Goal: Task Accomplishment & Management: Manage account settings

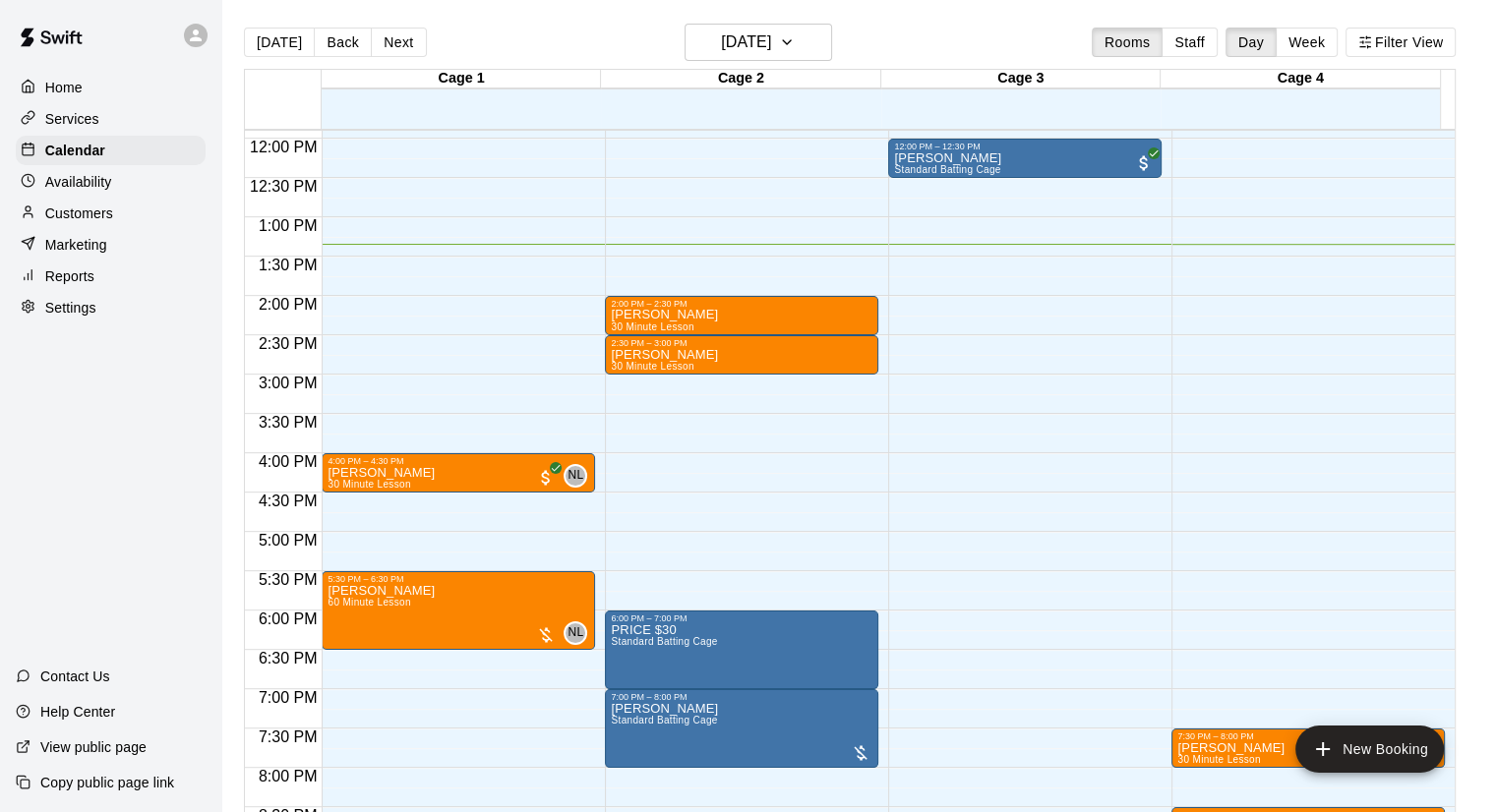
scroll to position [754, 0]
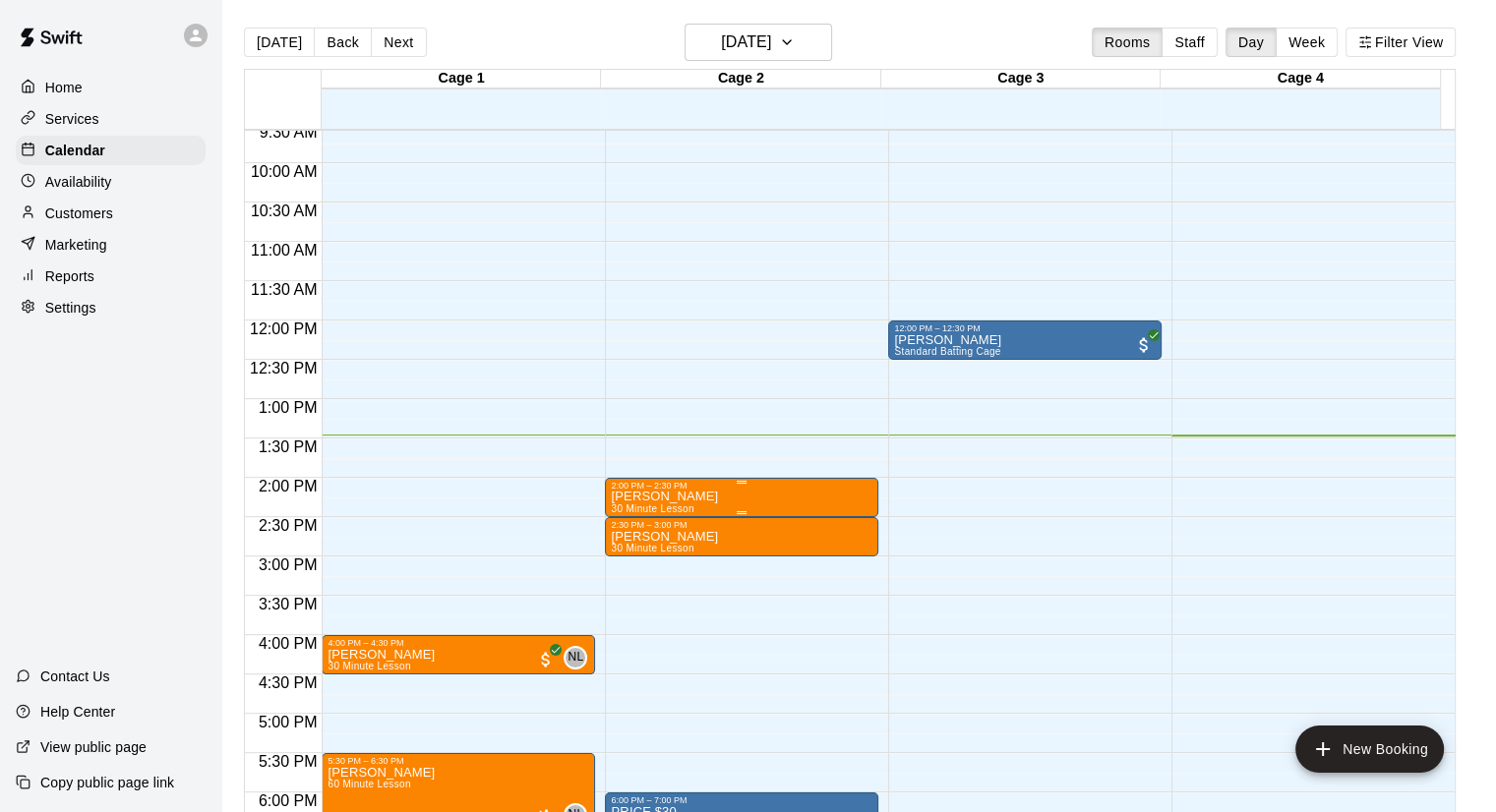
drag, startPoint x: 741, startPoint y: 487, endPoint x: 738, endPoint y: 498, distance: 11.4
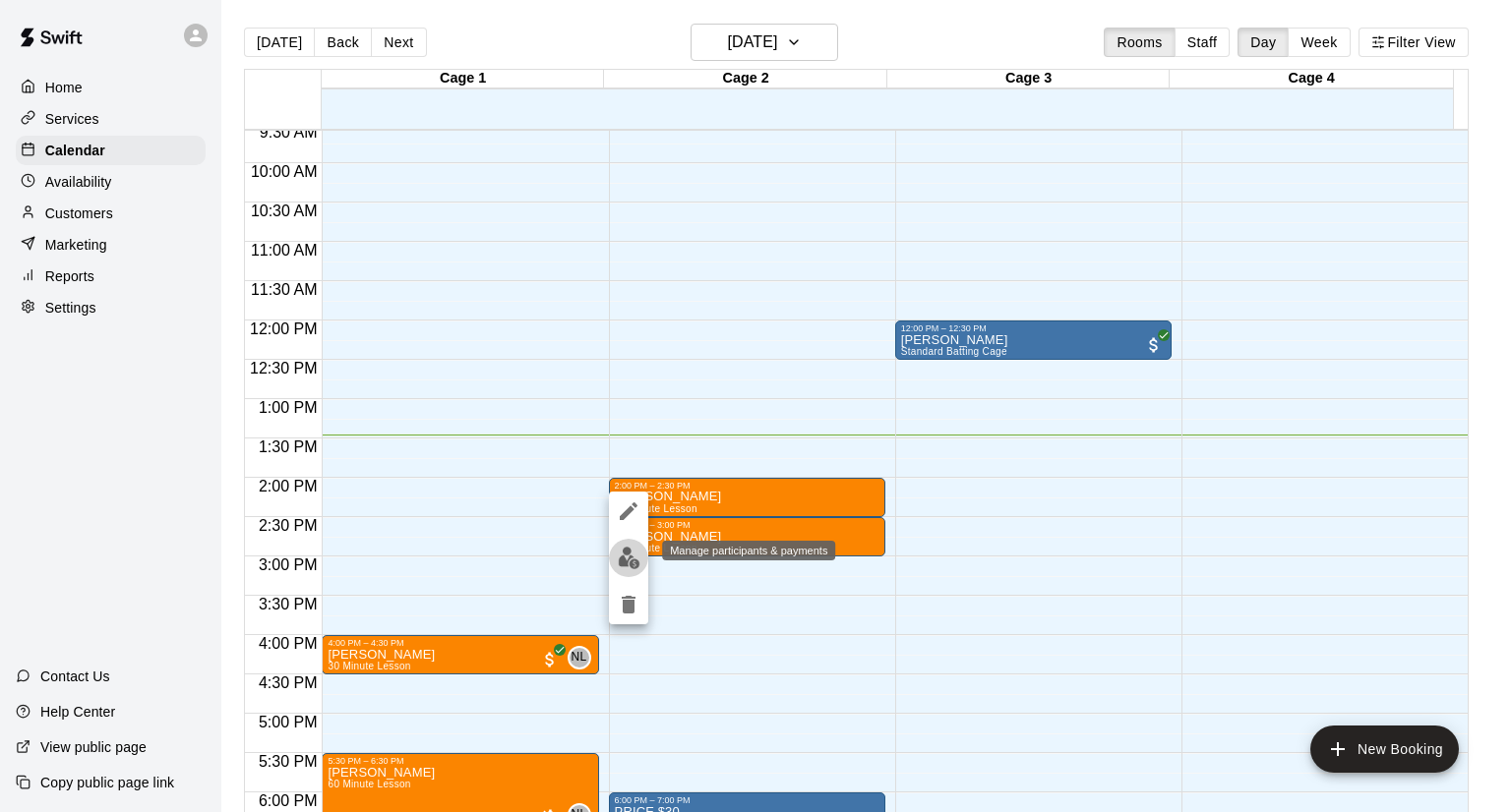
click at [626, 566] on img "edit" at bounding box center [628, 558] width 23 height 23
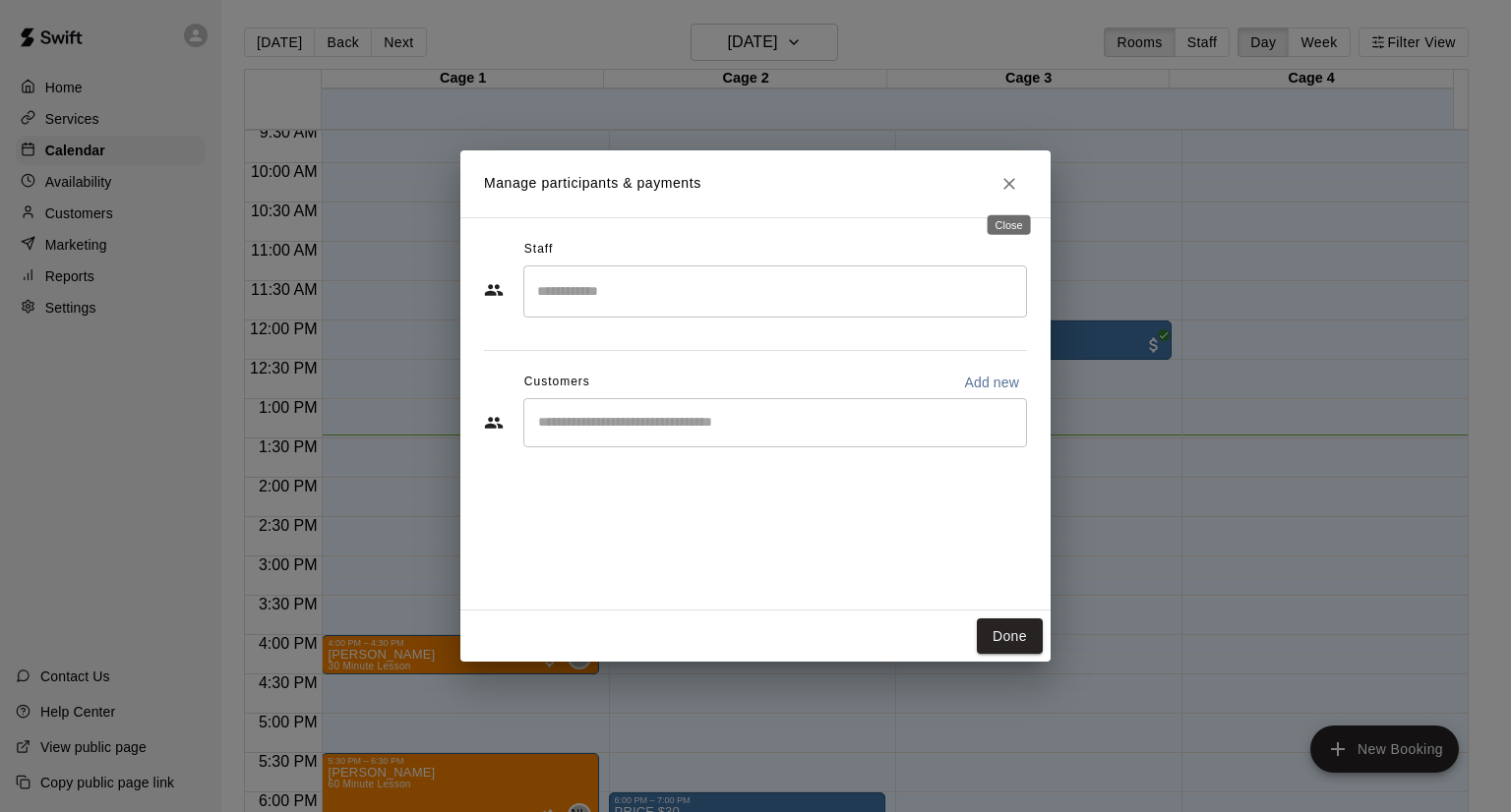
click at [1006, 190] on icon "Close" at bounding box center [1009, 184] width 20 height 20
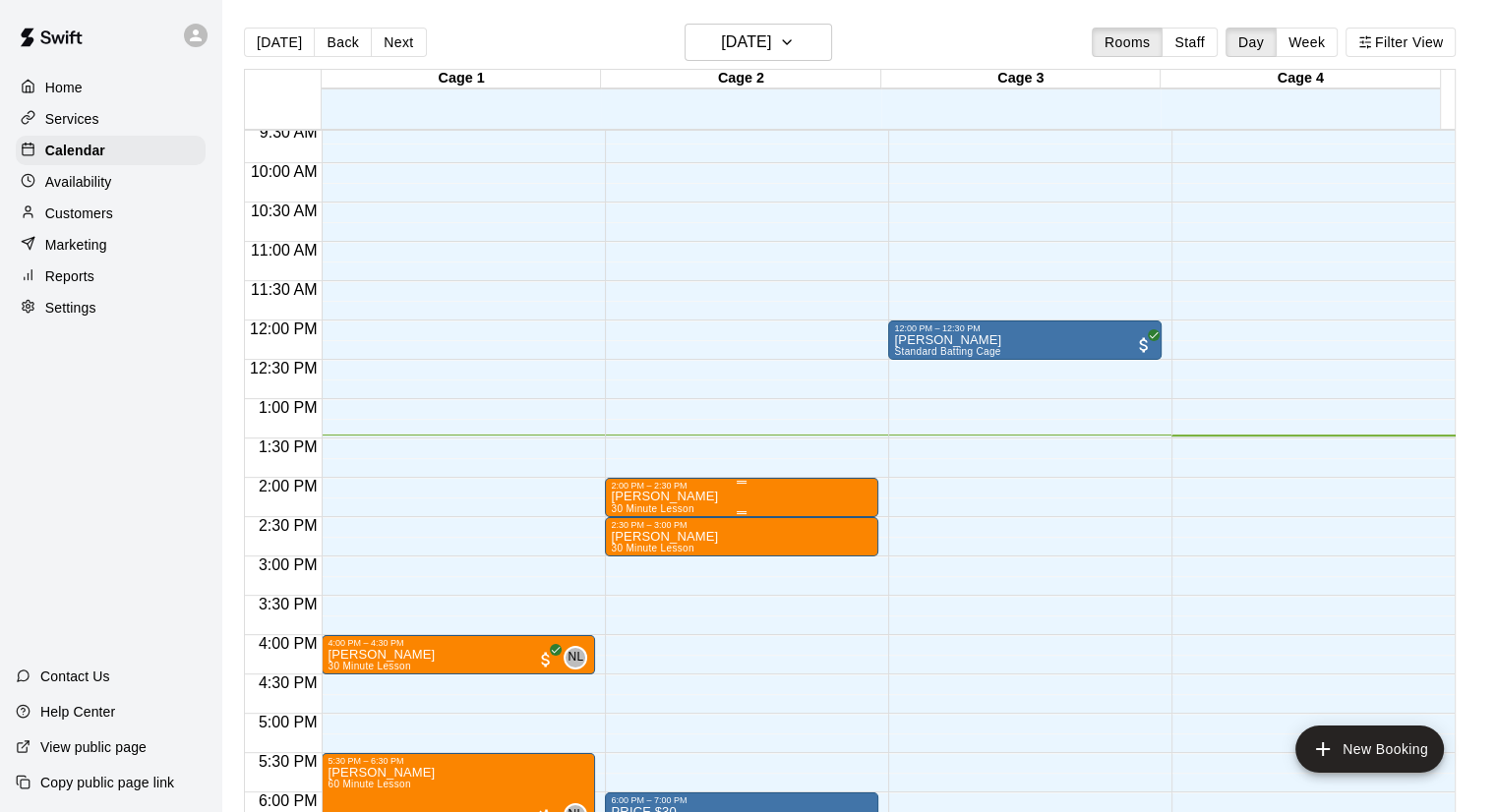
drag, startPoint x: 750, startPoint y: 498, endPoint x: 738, endPoint y: 493, distance: 13.0
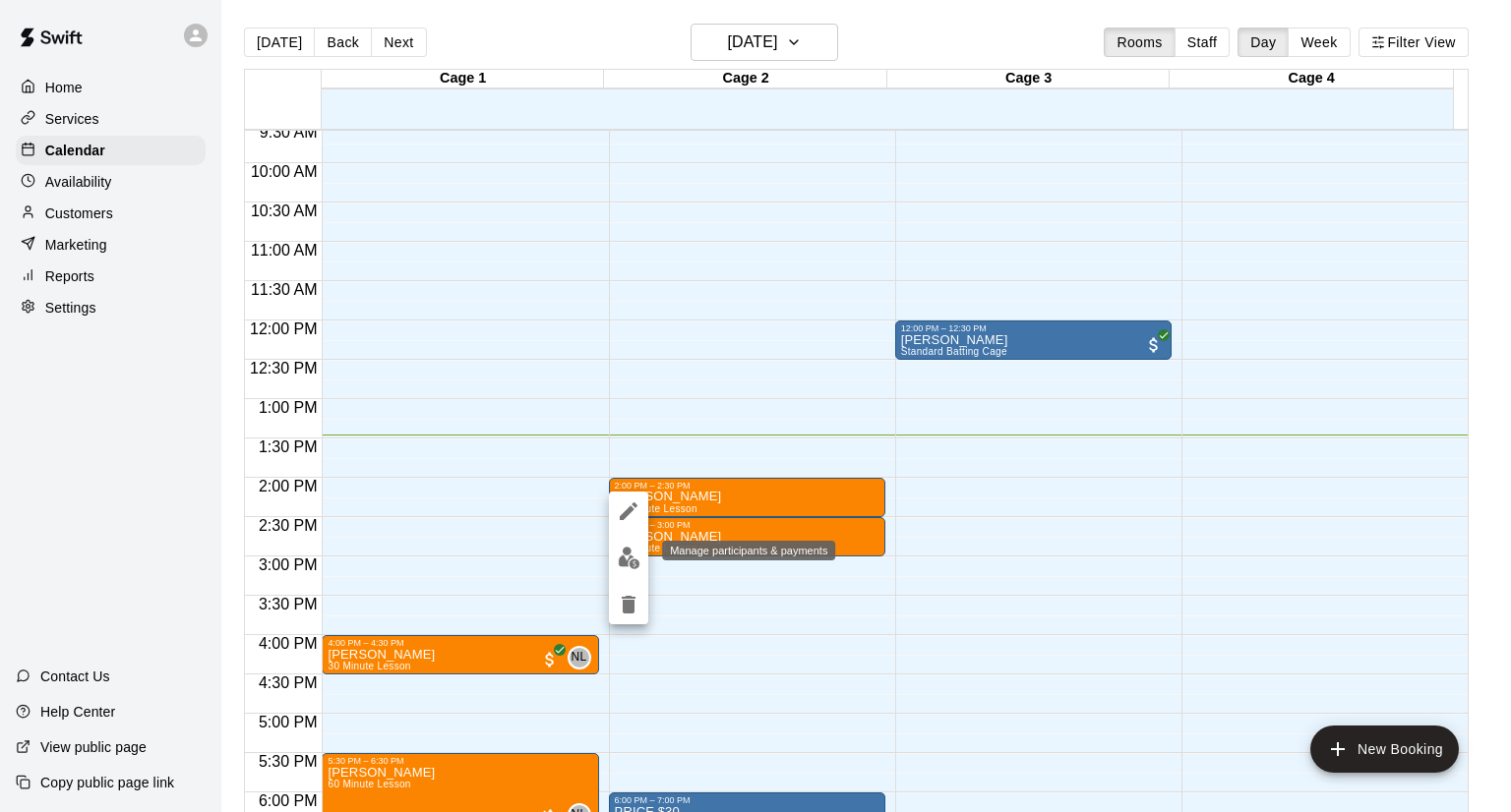
click at [633, 559] on img "edit" at bounding box center [628, 558] width 23 height 23
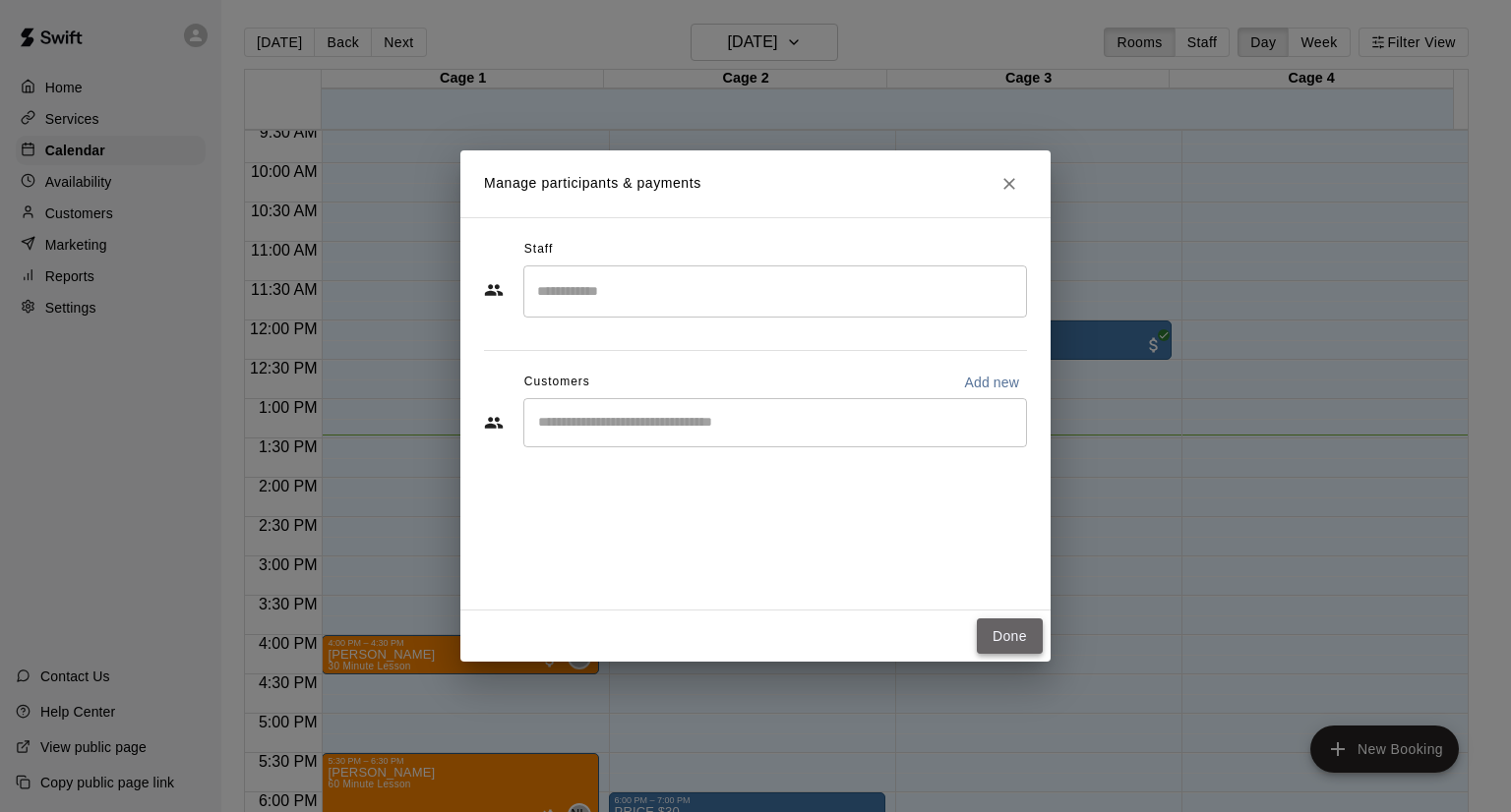
click at [1011, 635] on button "Done" at bounding box center [1010, 636] width 66 height 37
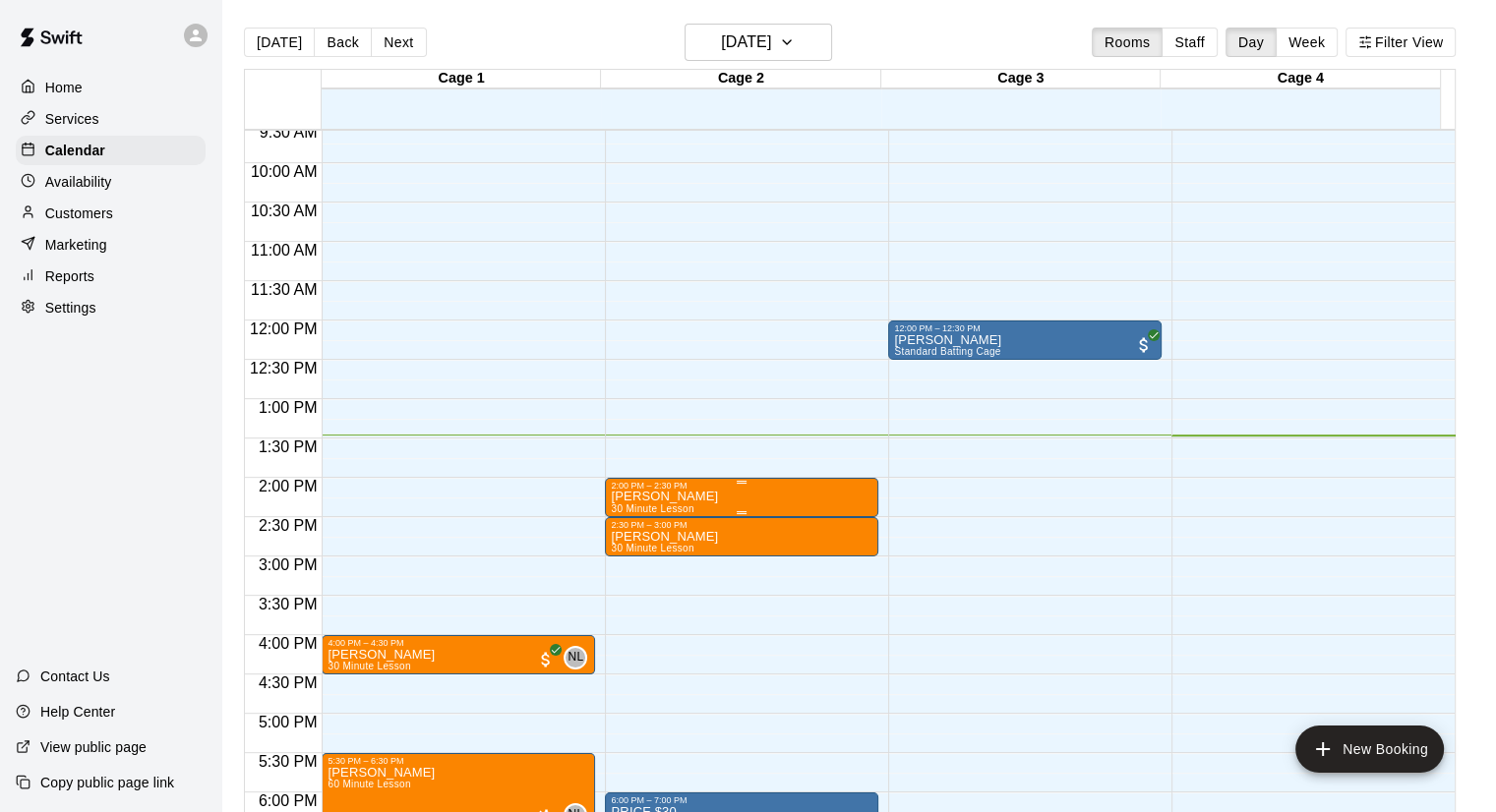
drag, startPoint x: 717, startPoint y: 493, endPoint x: 693, endPoint y: 505, distance: 26.8
click at [806, 575] on div at bounding box center [755, 406] width 1511 height 812
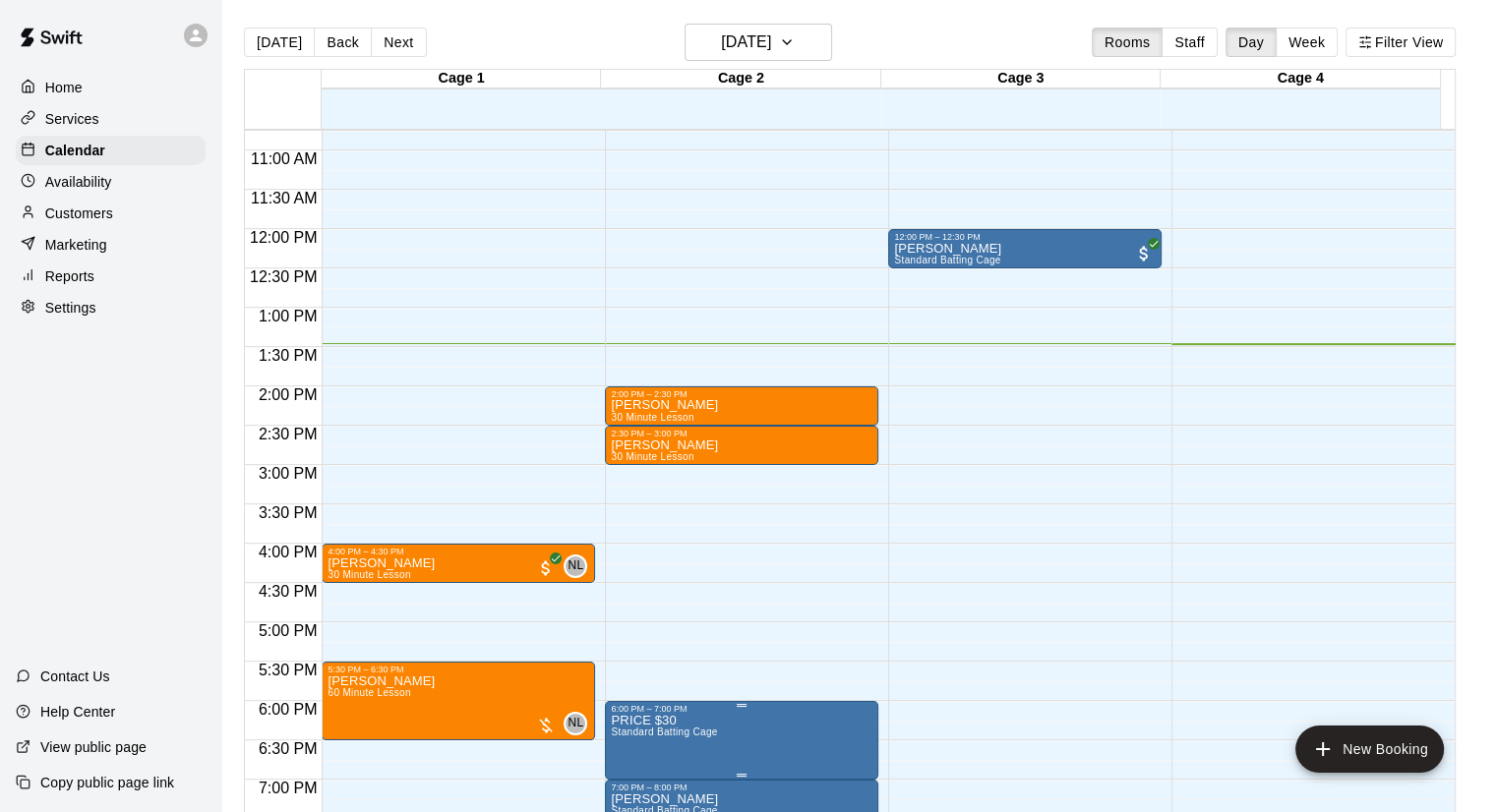
scroll to position [951, 0]
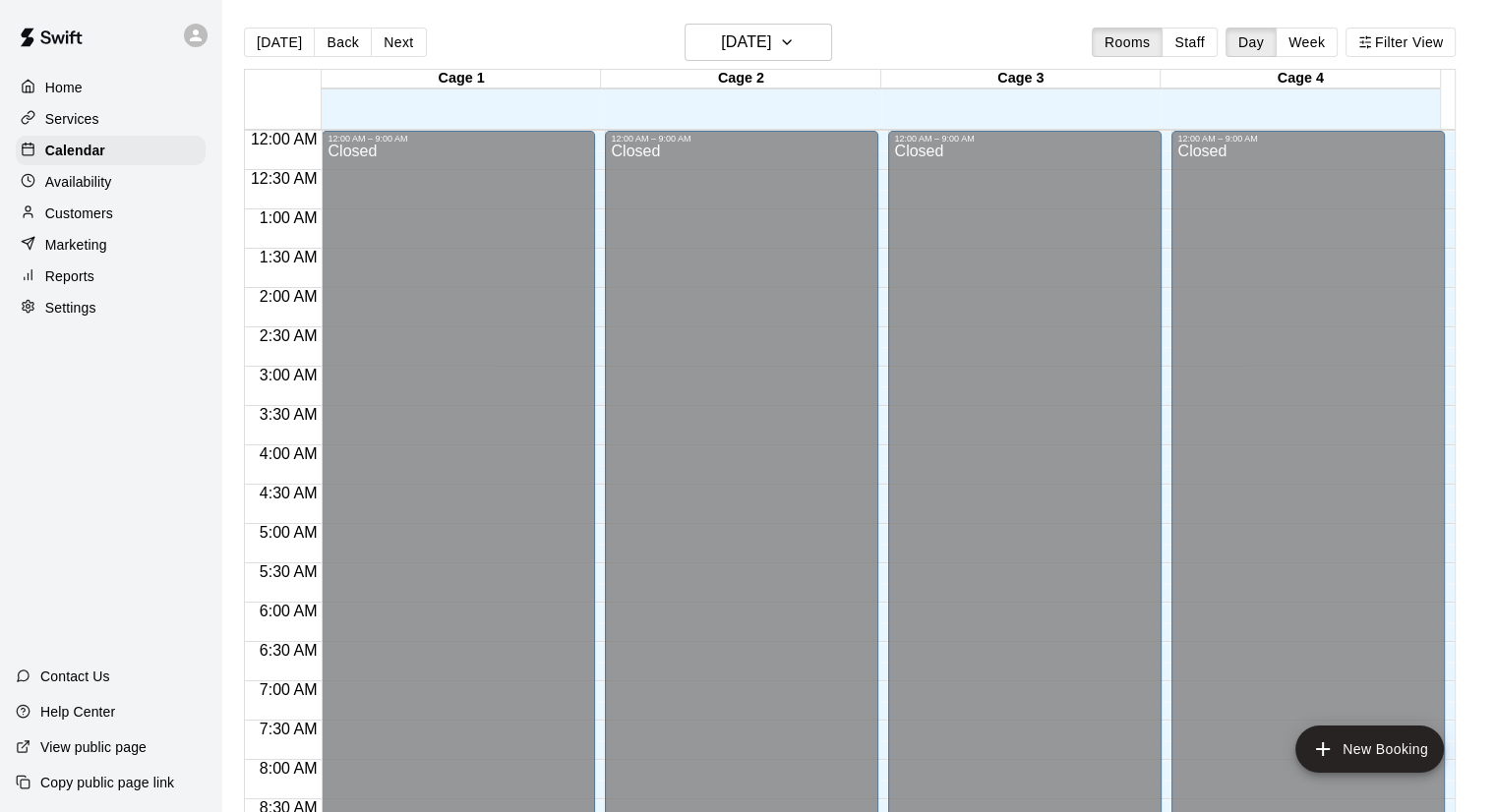
scroll to position [908, 0]
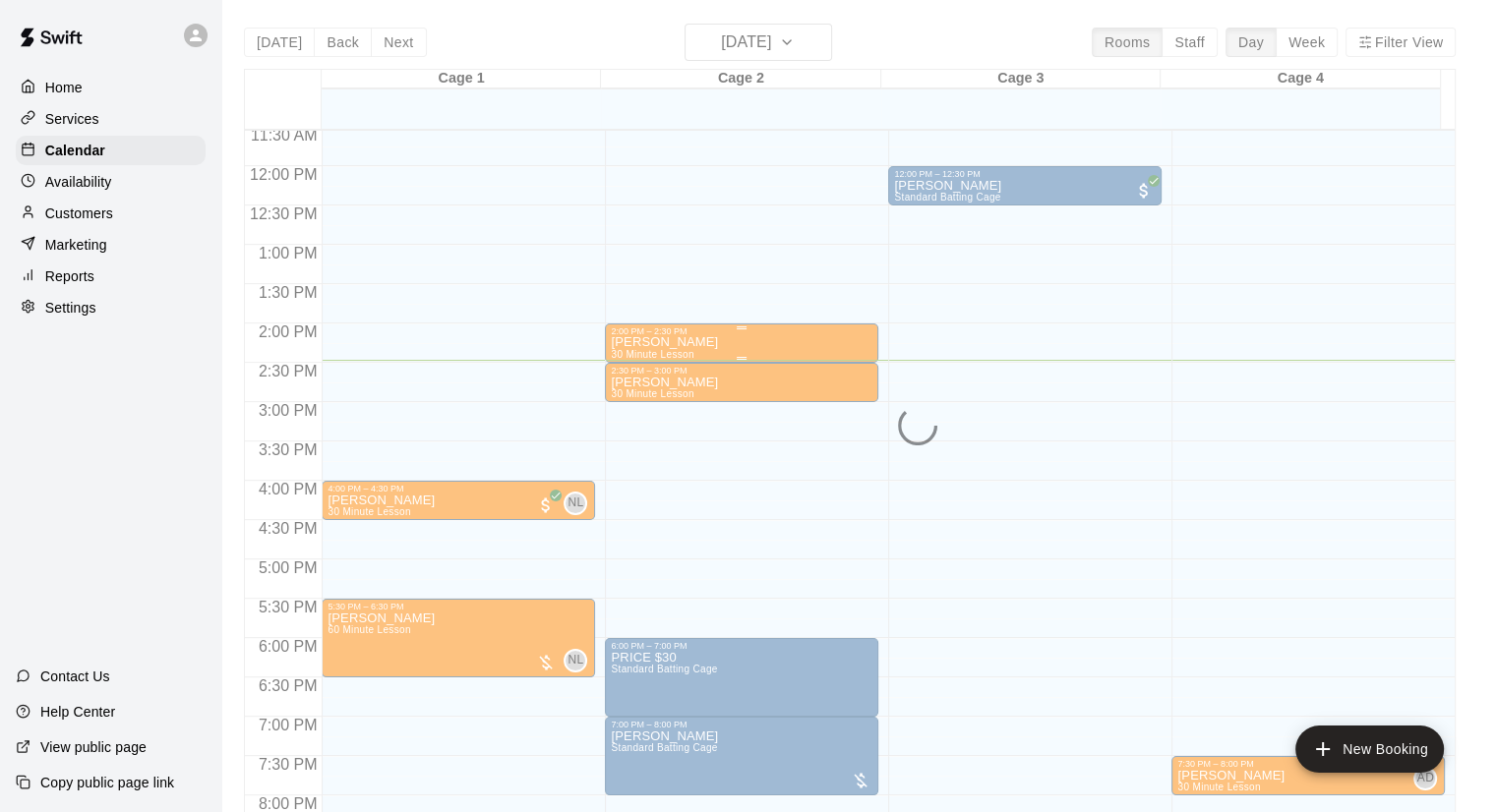
click at [748, 326] on div at bounding box center [741, 327] width 261 height 3
click at [771, 339] on div at bounding box center [755, 406] width 1511 height 812
click at [687, 354] on span "30 Minute Lesson" at bounding box center [651, 354] width 83 height 11
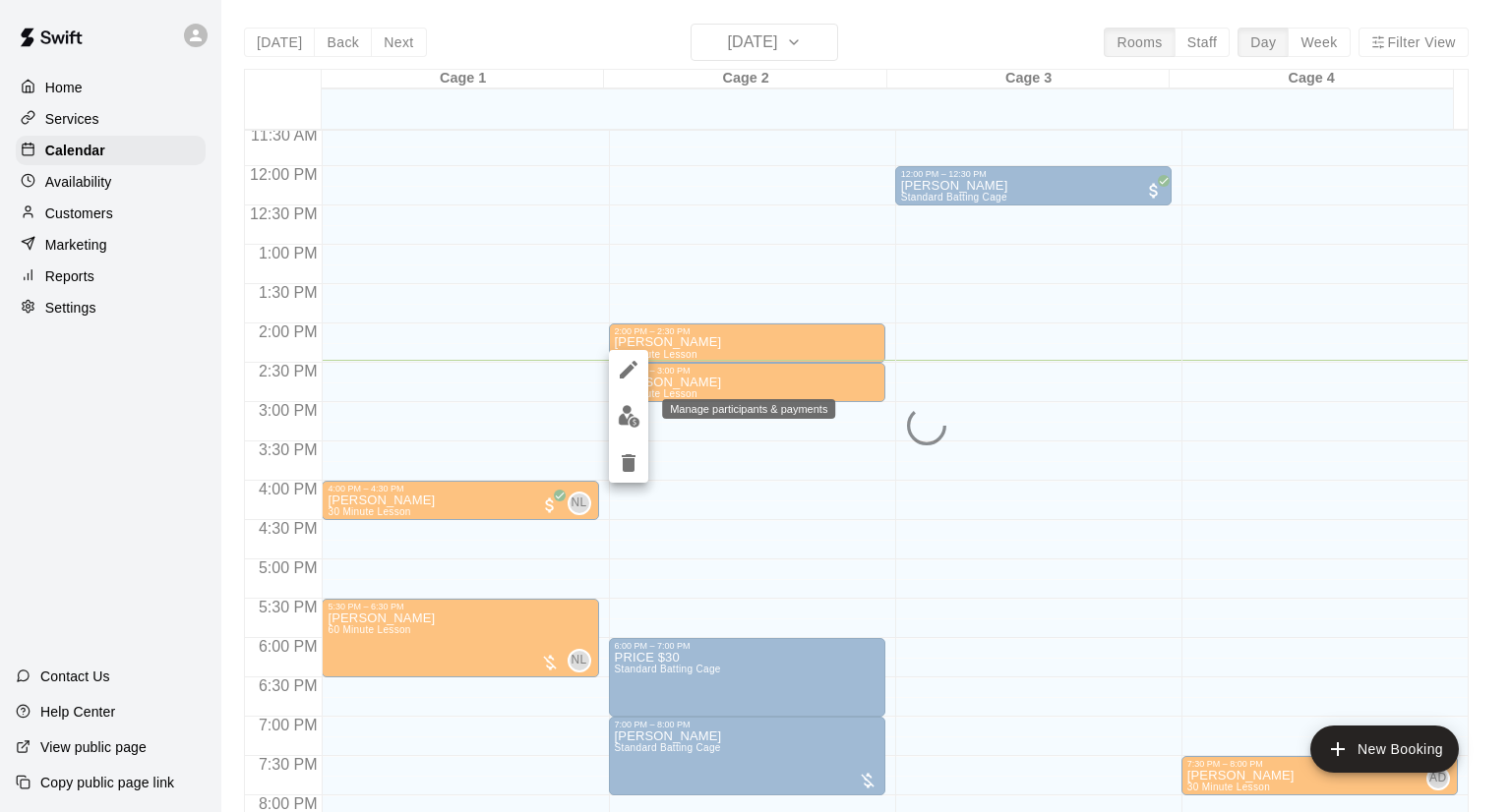
click at [631, 415] on img "edit" at bounding box center [628, 416] width 23 height 23
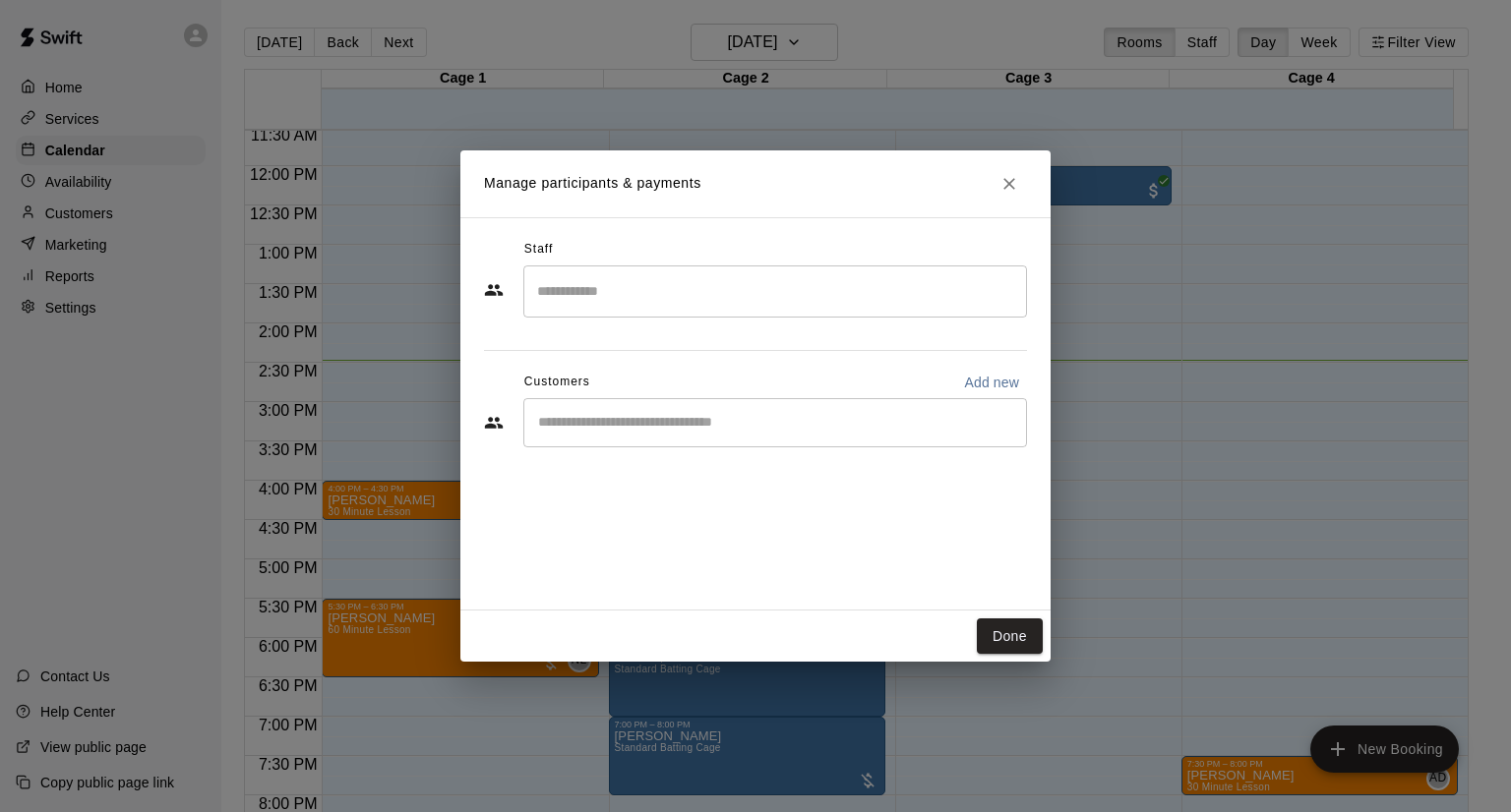
click at [752, 431] on div "​" at bounding box center [774, 422] width 504 height 49
click at [1014, 640] on button "Done" at bounding box center [1010, 636] width 66 height 37
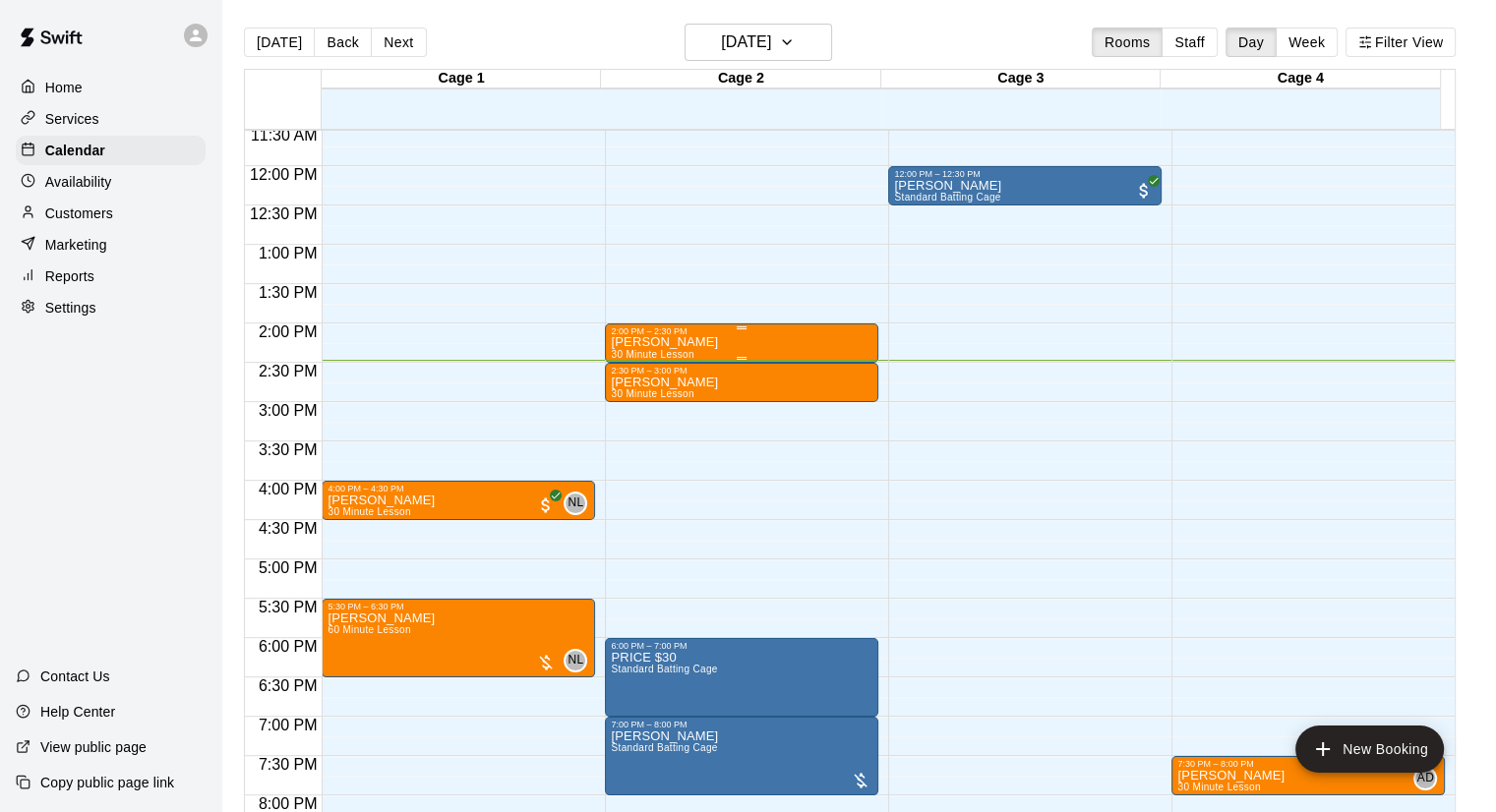
click at [779, 335] on div "2:00 PM – 2:30 PM" at bounding box center [741, 331] width 261 height 10
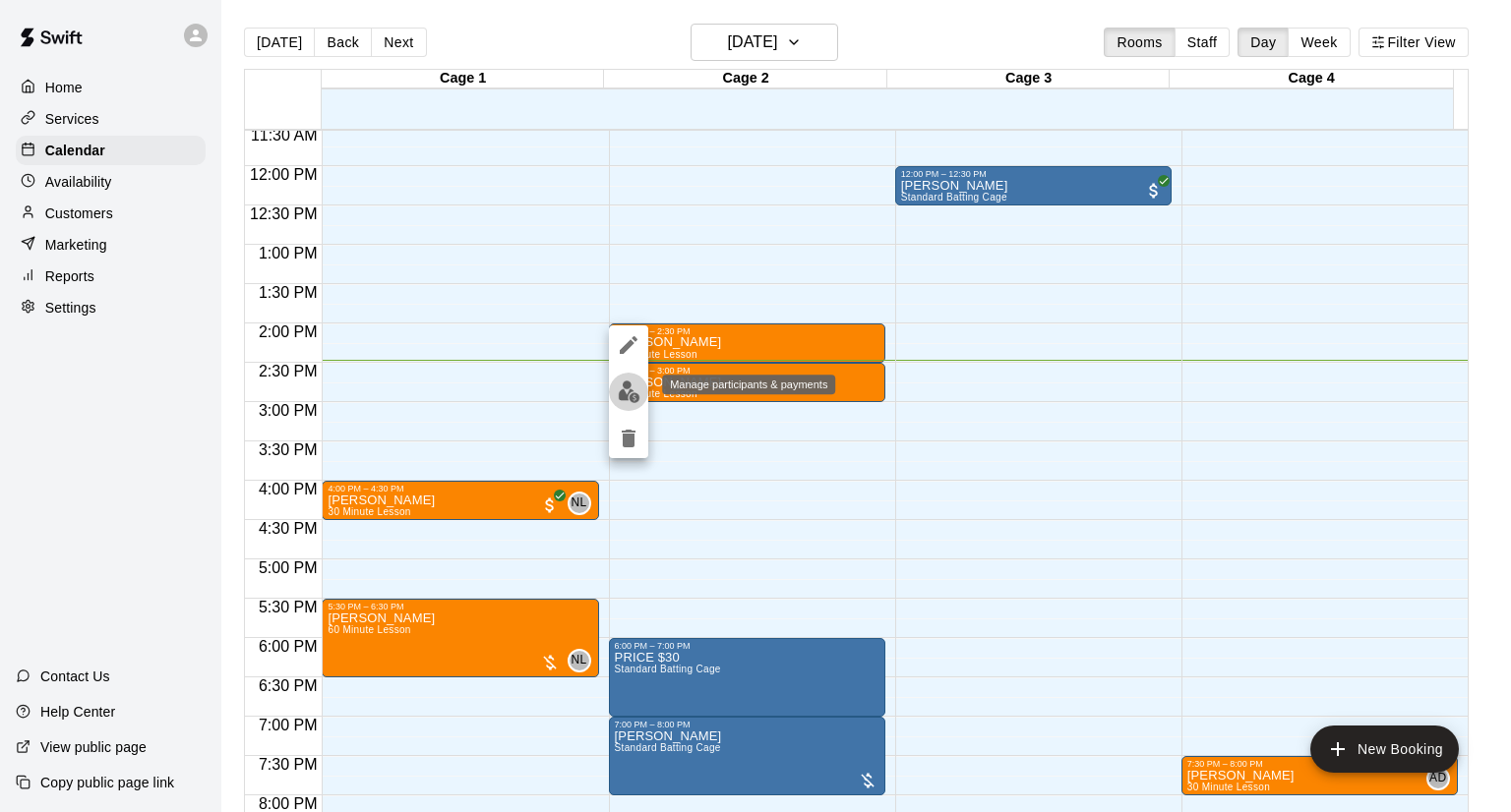
click at [631, 403] on img "edit" at bounding box center [628, 392] width 23 height 23
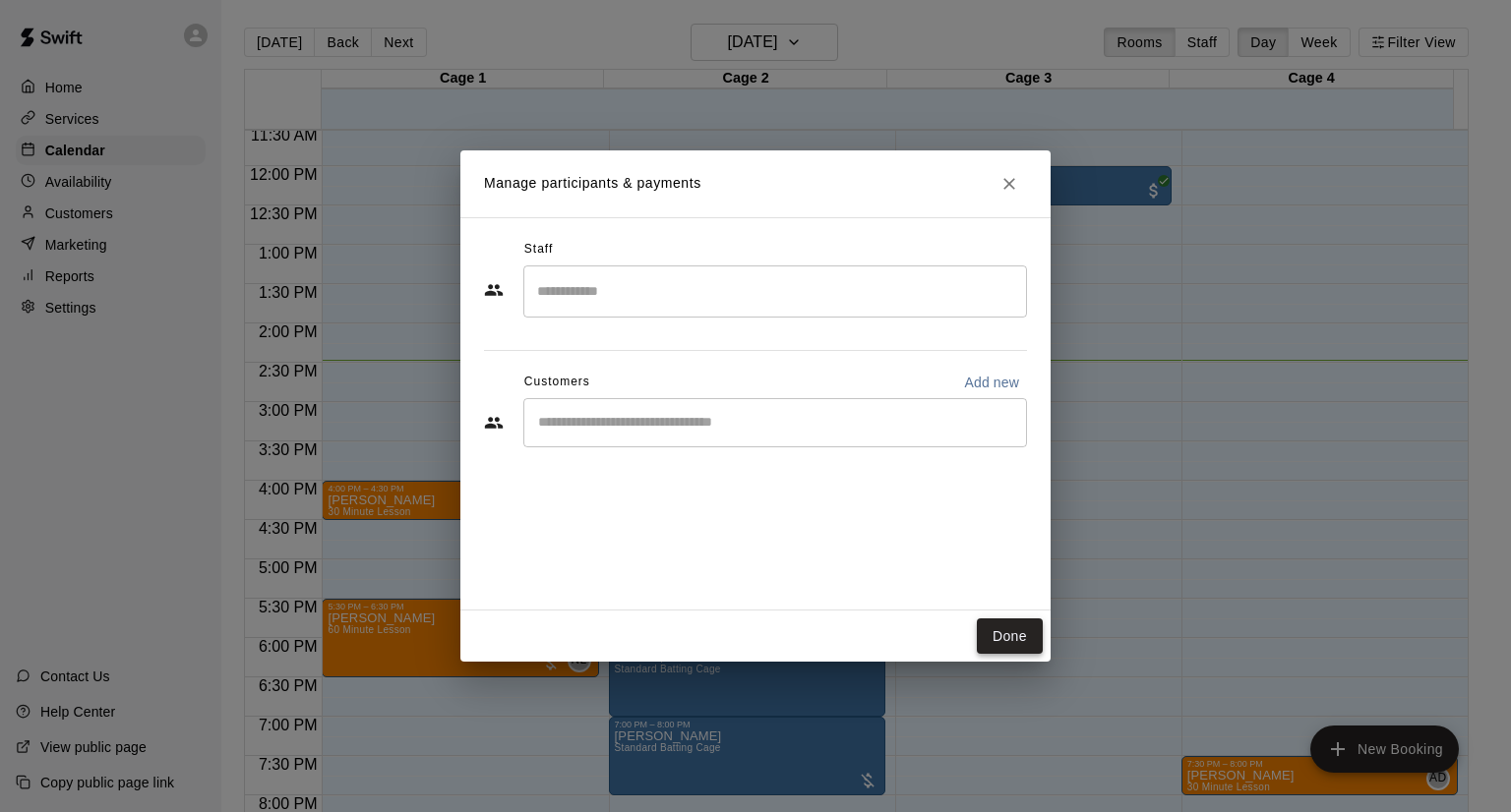
drag, startPoint x: 1008, startPoint y: 643, endPoint x: 979, endPoint y: 626, distance: 33.6
click at [1009, 643] on button "Done" at bounding box center [1010, 636] width 66 height 37
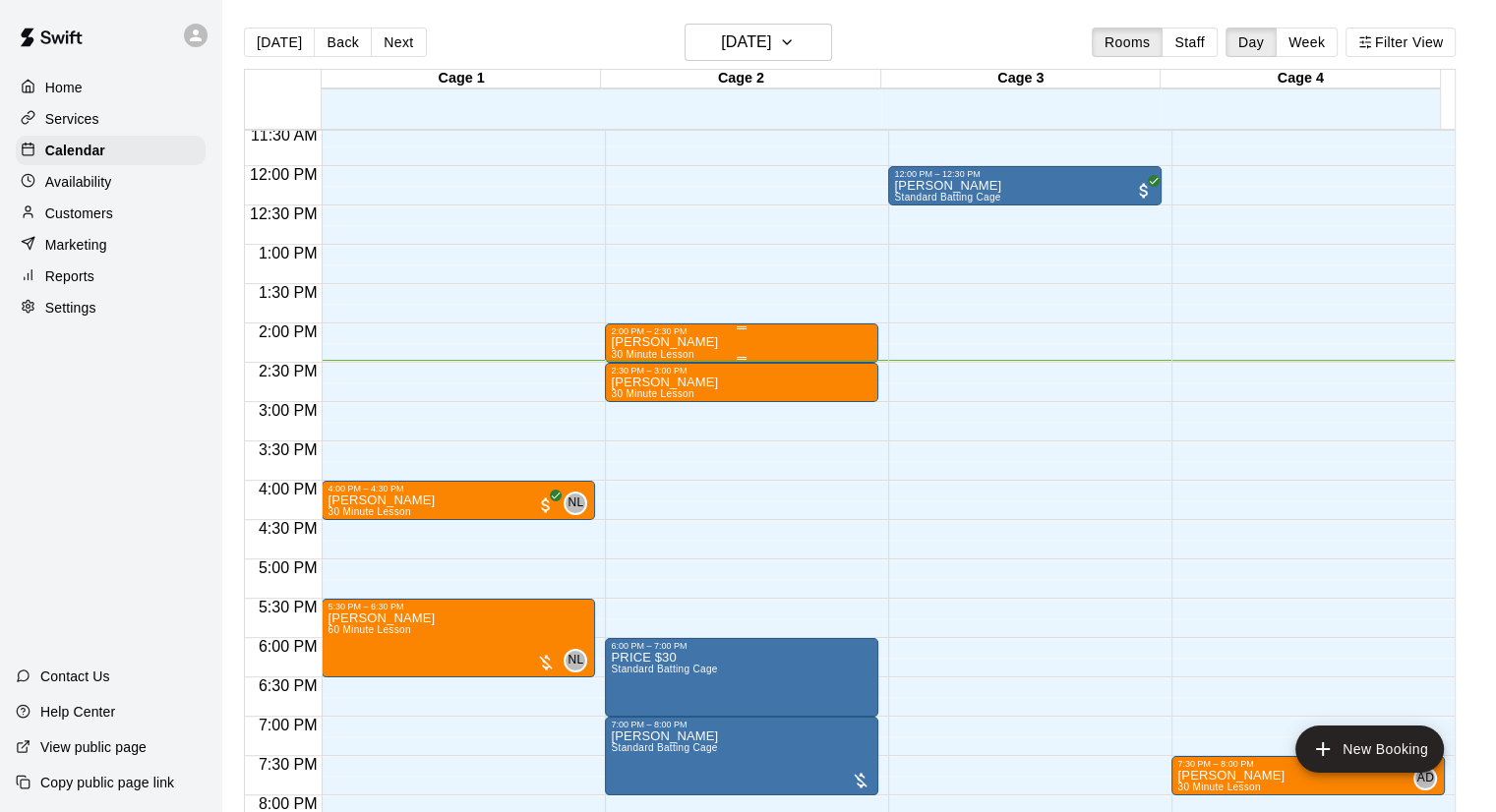
click at [775, 339] on div "[PERSON_NAME] 30 Minute Lesson" at bounding box center [741, 741] width 261 height 812
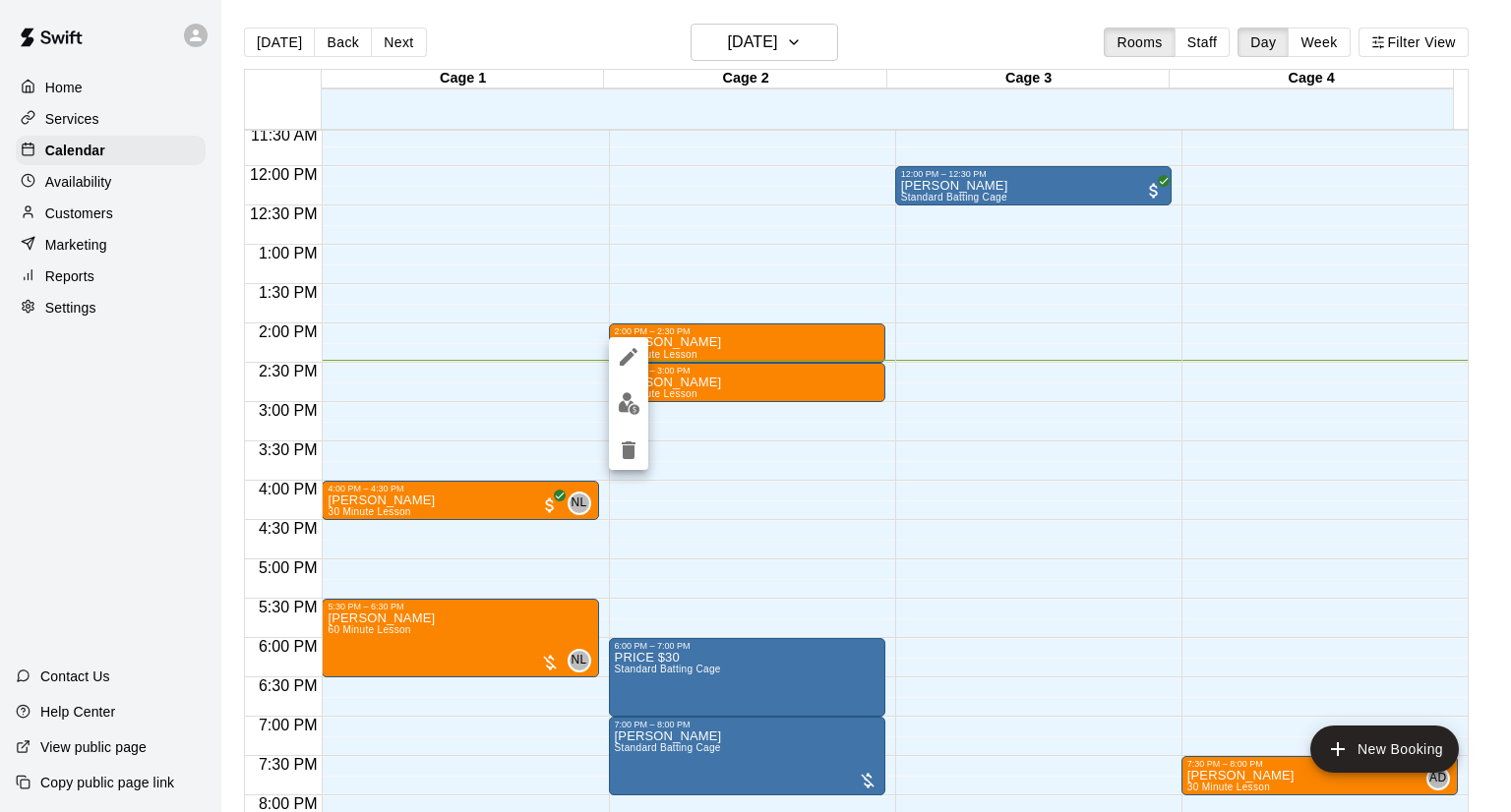
click at [1008, 451] on div at bounding box center [756, 406] width 1511 height 812
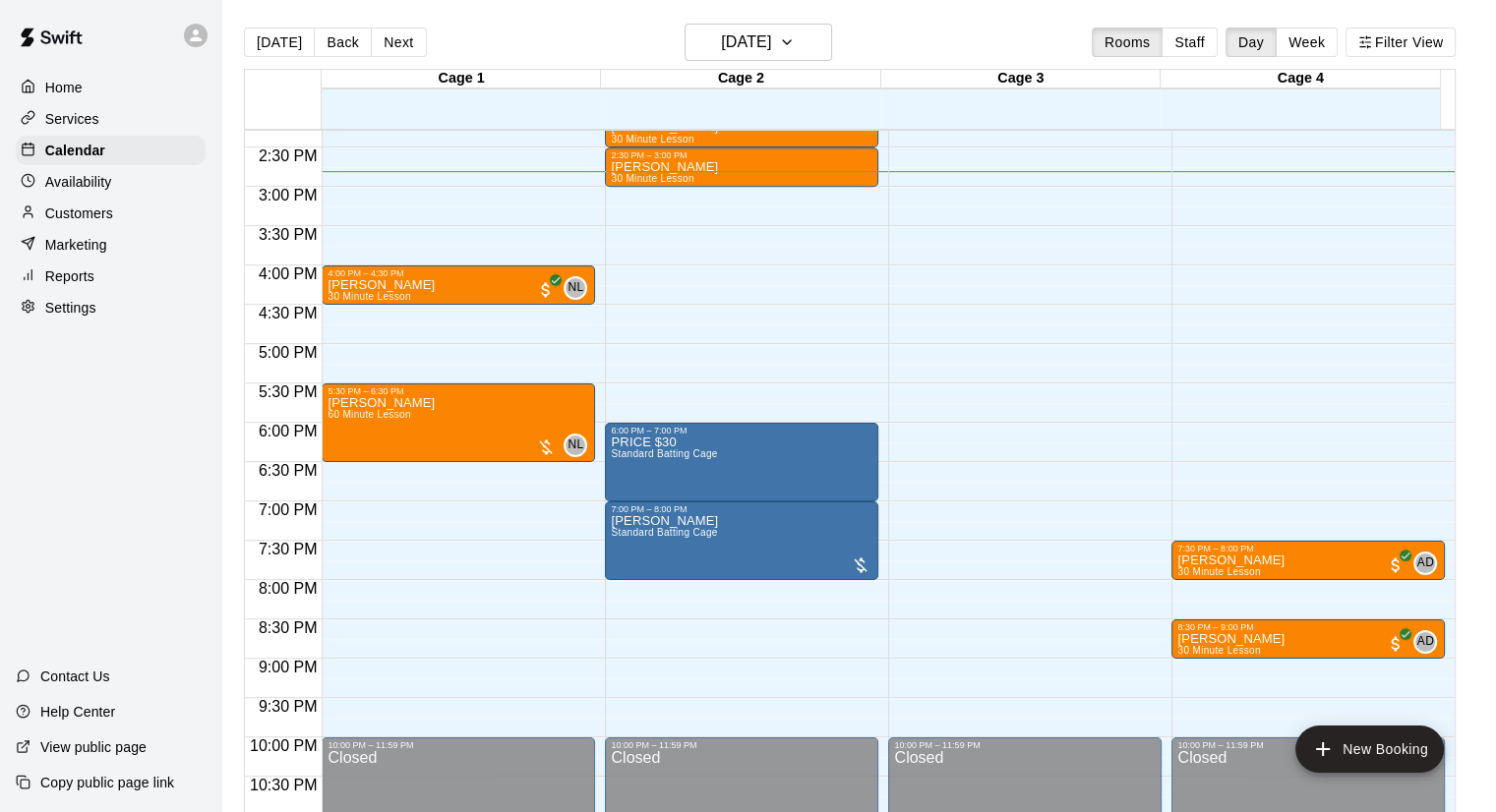
scroll to position [1026, 0]
